Goal: Check status: Check status

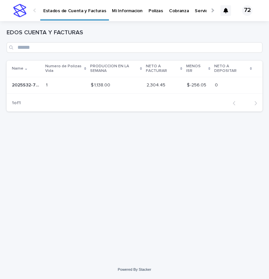
click at [27, 85] on p "2025S32-7220" at bounding box center [27, 84] width 30 height 7
click at [42, 84] on p "2025S32-7220" at bounding box center [27, 84] width 30 height 7
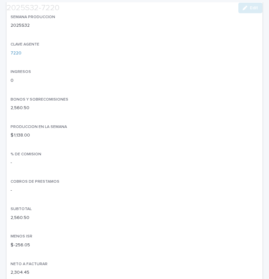
scroll to position [136, 0]
